Goal: Transaction & Acquisition: Book appointment/travel/reservation

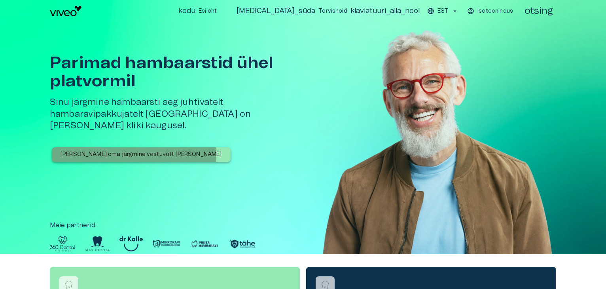
click at [134, 152] on font "[PERSON_NAME] oma järgmine vastuvõtt [PERSON_NAME]" at bounding box center [141, 155] width 161 height 6
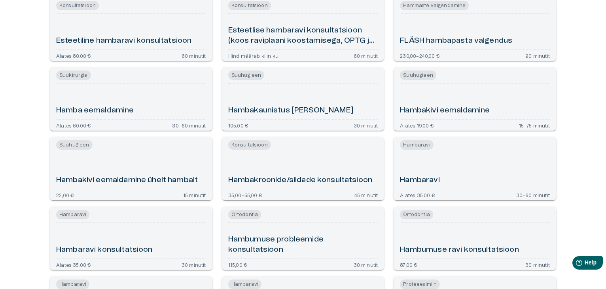
scroll to position [428, 0]
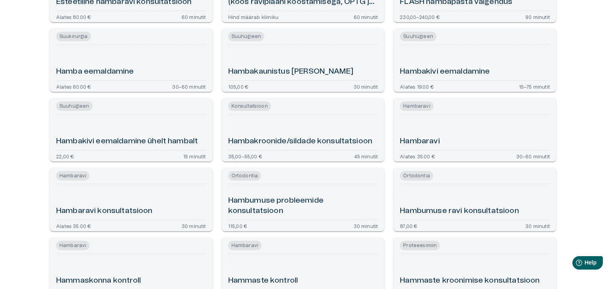
click at [465, 108] on div "Hambaravi" at bounding box center [475, 105] width 150 height 9
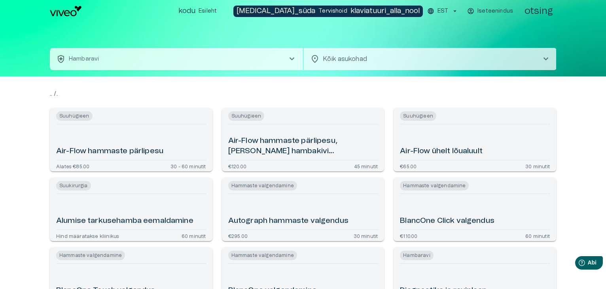
scroll to position [482, 0]
